Goal: Information Seeking & Learning: Learn about a topic

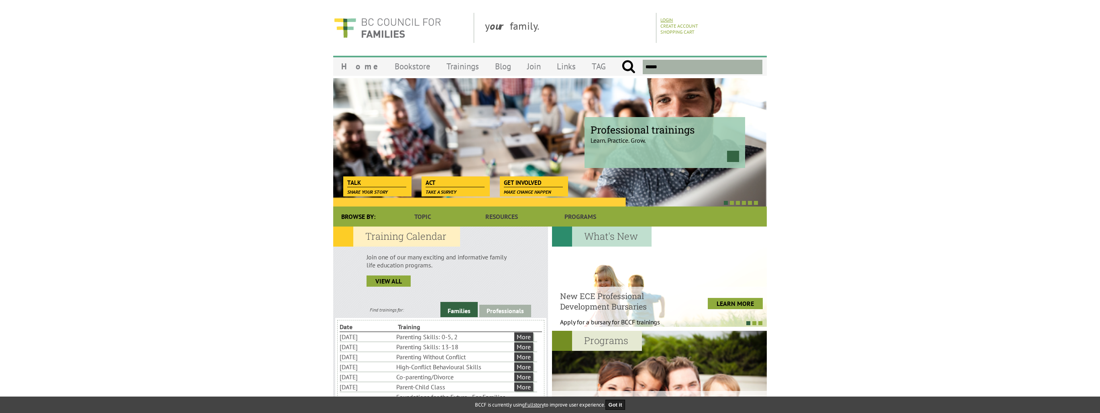
click at [665, 19] on link "Login" at bounding box center [666, 20] width 12 height 6
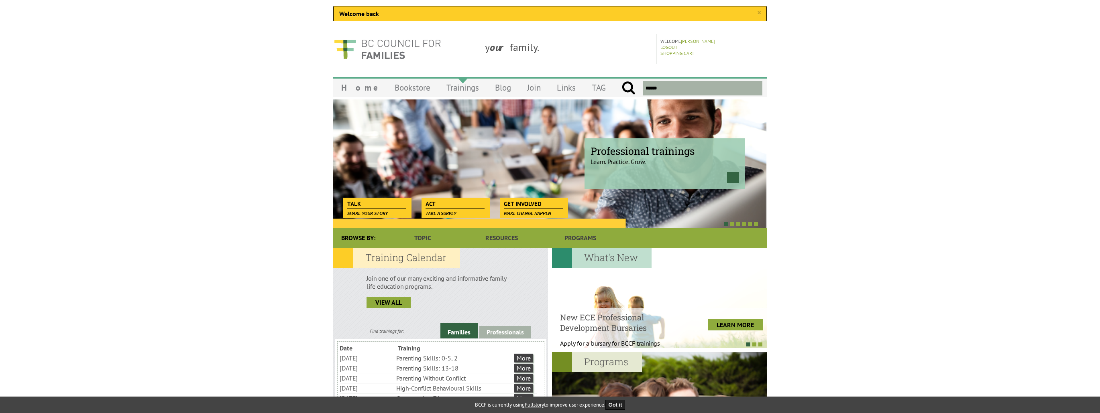
click at [444, 87] on link "Trainings" at bounding box center [462, 87] width 49 height 19
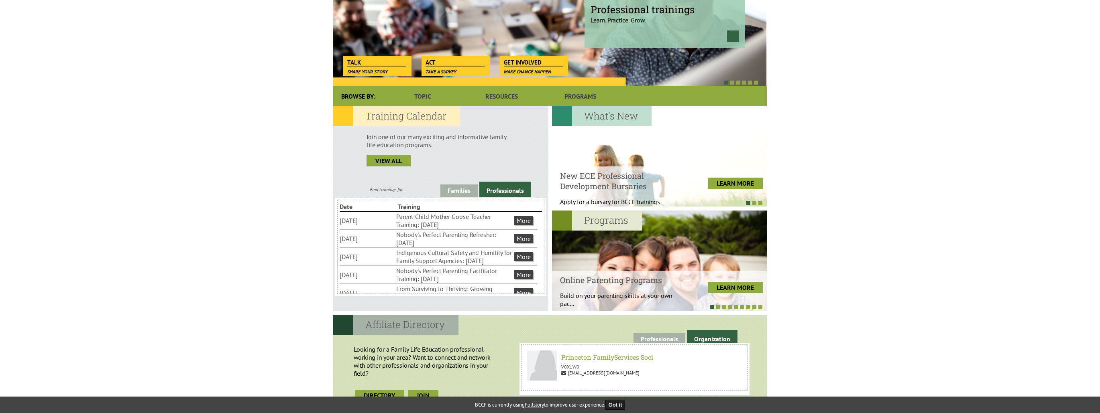
scroll to position [120, 0]
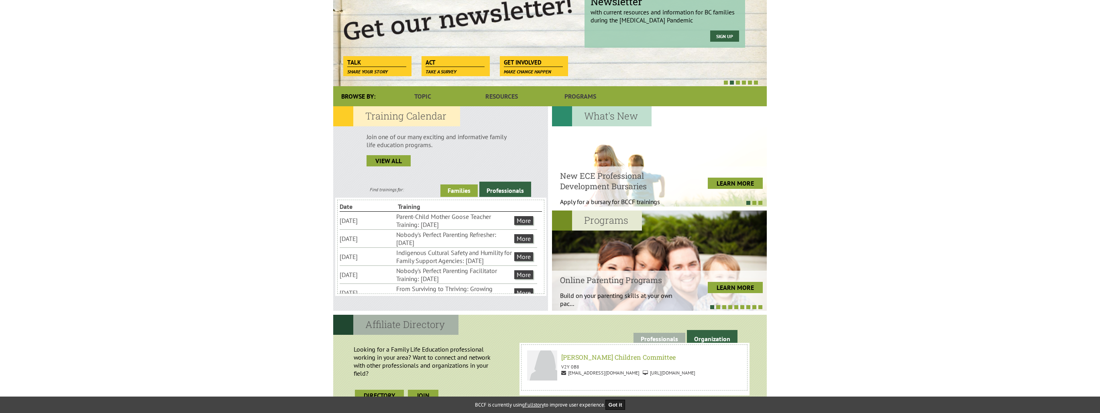
click at [449, 189] on link "Families" at bounding box center [458, 191] width 37 height 12
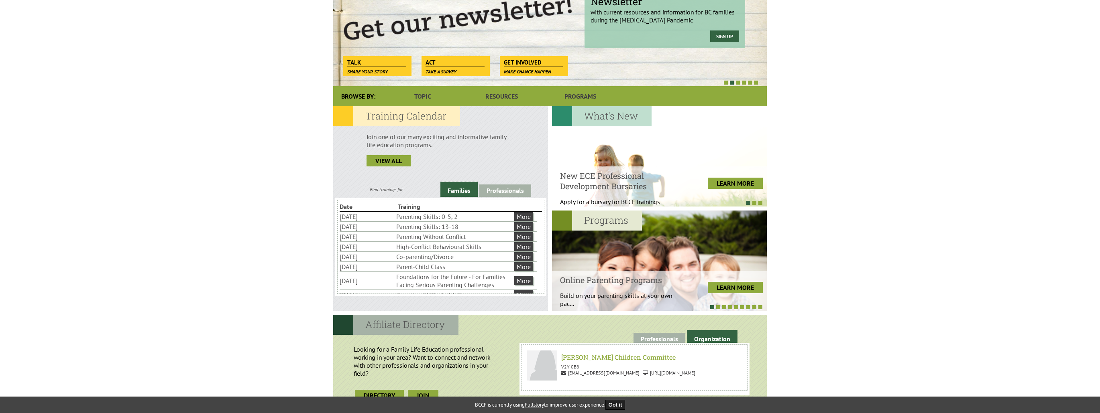
click at [438, 219] on li "Parenting Skills: 0-5, 2" at bounding box center [454, 217] width 116 height 10
click at [514, 218] on li "More" at bounding box center [523, 217] width 19 height 10
click at [519, 218] on link "More" at bounding box center [523, 216] width 19 height 9
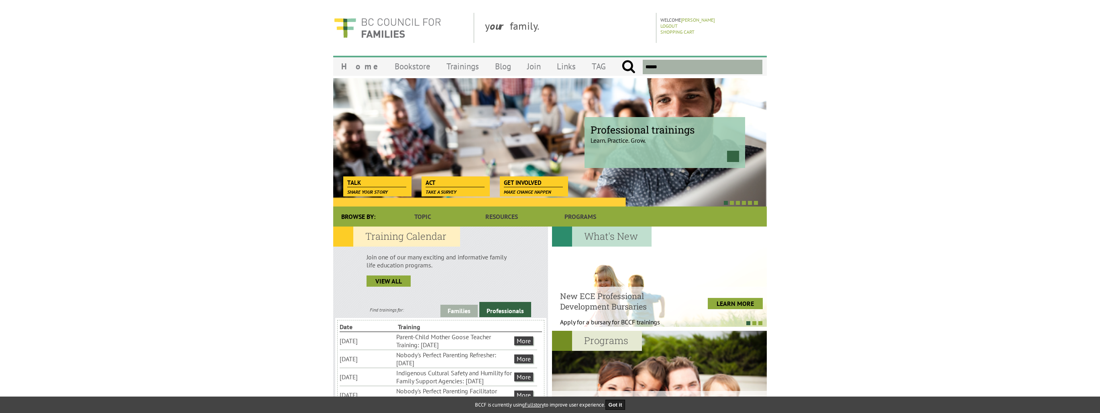
click at [732, 203] on span at bounding box center [732, 203] width 4 height 4
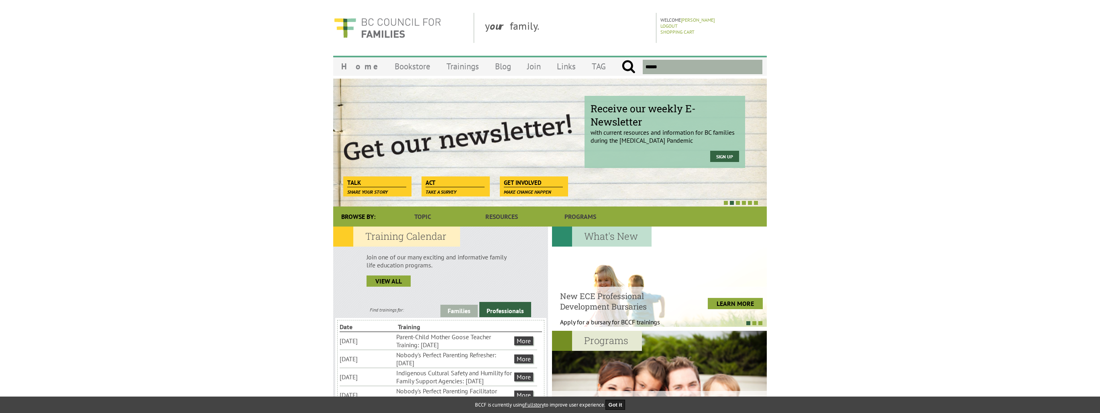
click at [736, 202] on span at bounding box center [738, 203] width 4 height 4
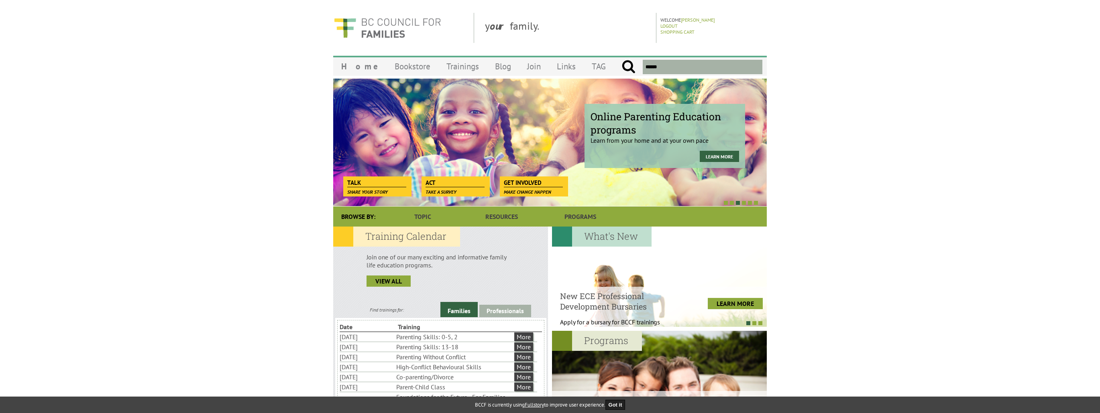
click at [745, 202] on span at bounding box center [744, 203] width 4 height 4
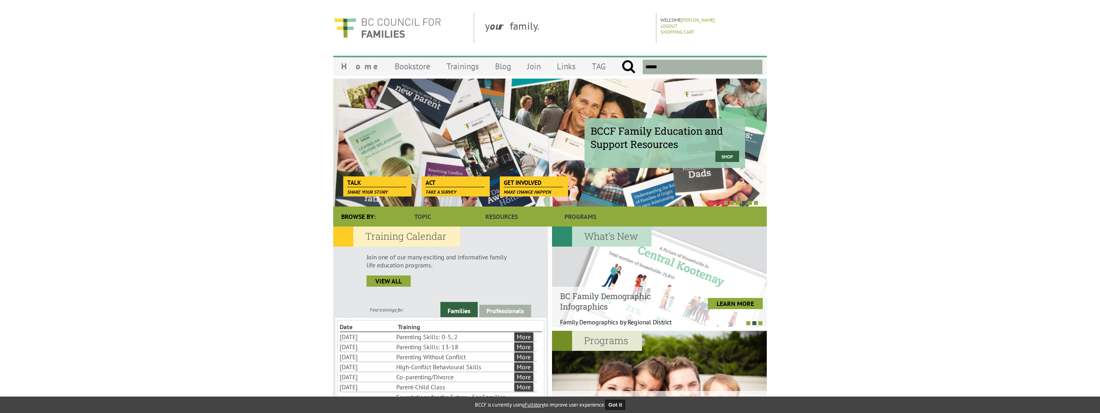
click at [738, 202] on span at bounding box center [738, 203] width 4 height 4
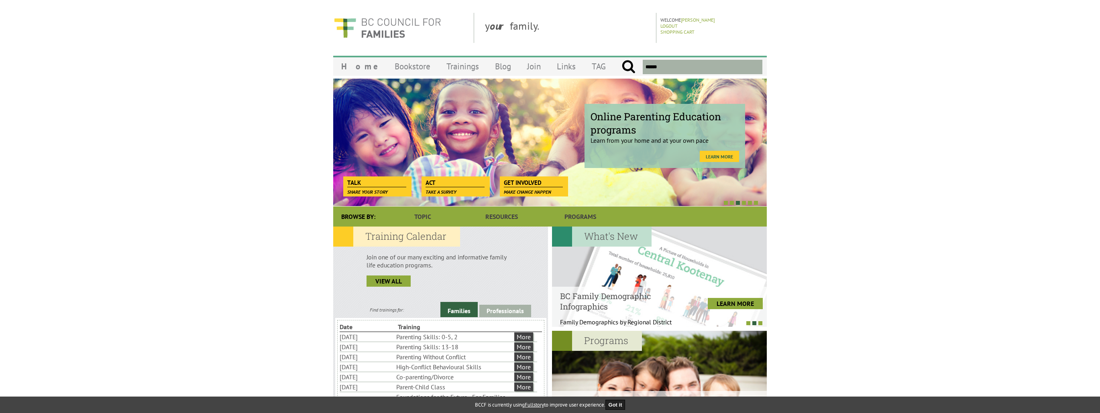
click at [722, 159] on link "Learn more" at bounding box center [719, 156] width 39 height 11
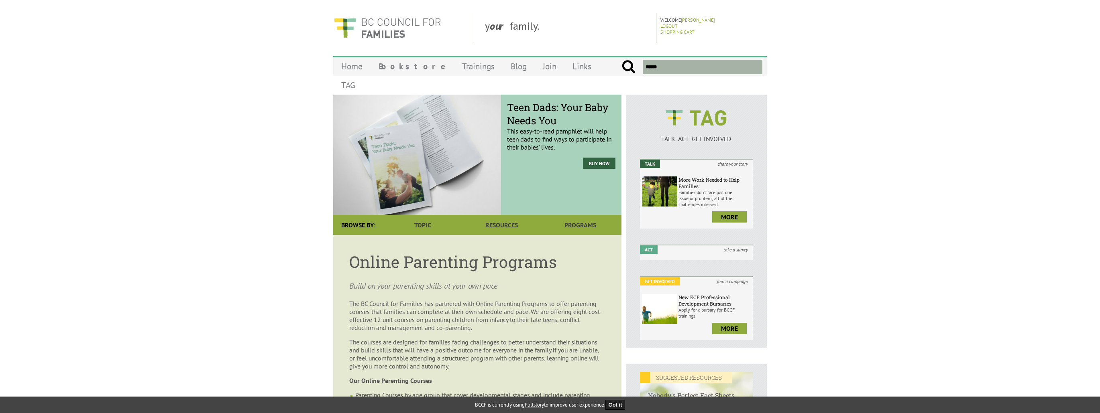
drag, startPoint x: 0, startPoint y: 0, endPoint x: 891, endPoint y: 144, distance: 902.5
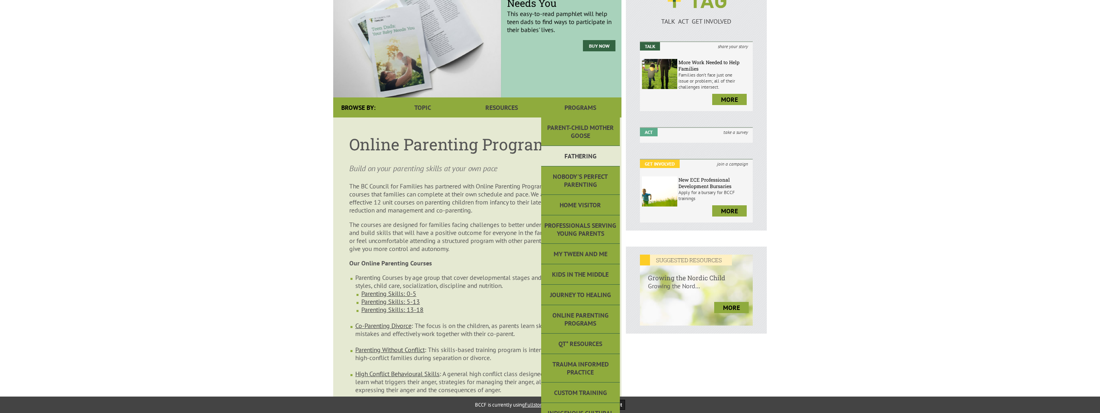
scroll to position [120, 0]
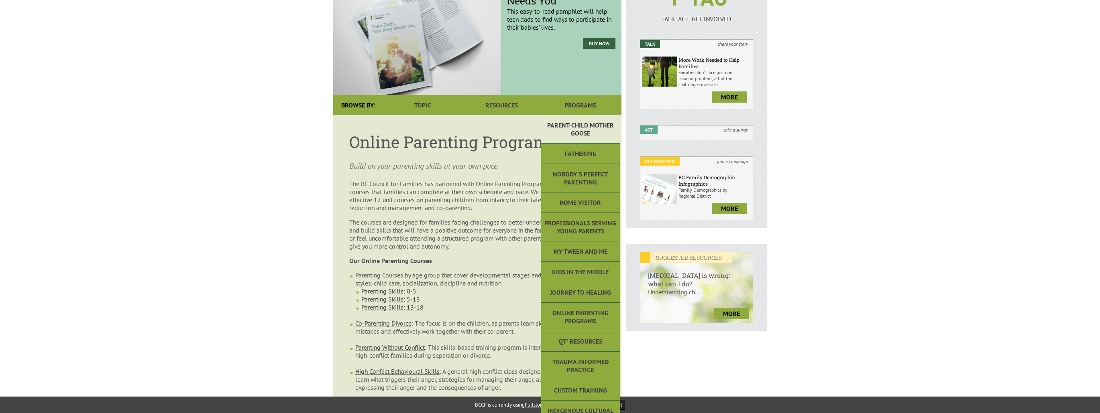
click at [595, 115] on link "Parent-Child Mother Goose" at bounding box center [580, 129] width 79 height 28
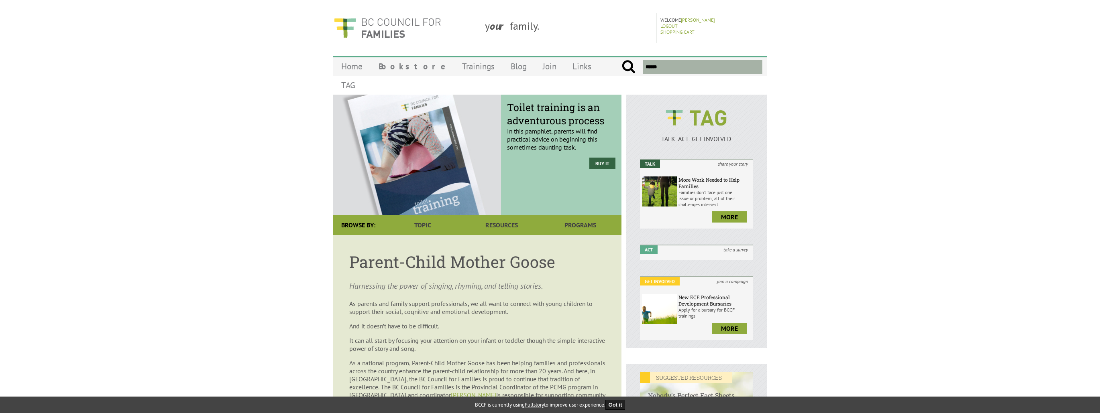
click at [583, 117] on p "In this pamphlet, parents will find practical advice on beginning this sometime…" at bounding box center [561, 129] width 108 height 44
click at [535, 66] on link "Join" at bounding box center [550, 66] width 30 height 19
click at [397, 23] on img at bounding box center [387, 28] width 108 height 30
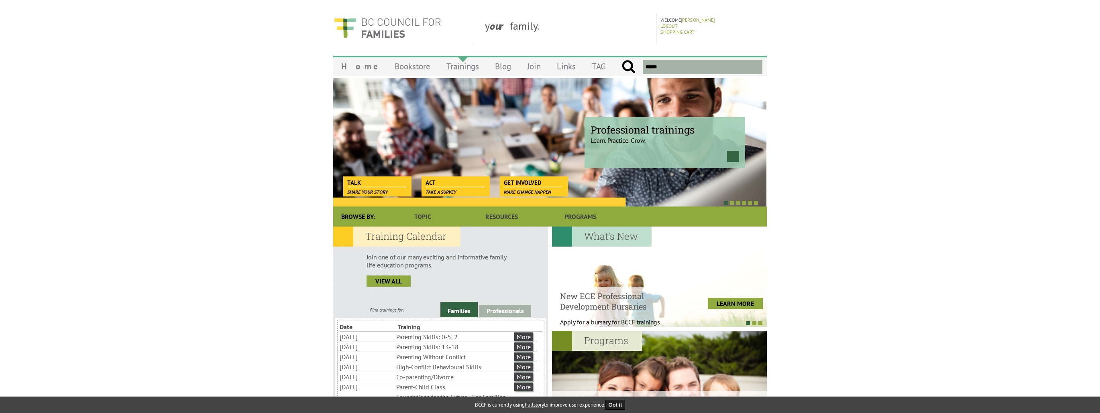
click at [452, 70] on link "Trainings" at bounding box center [462, 66] width 49 height 19
